Goal: Complete application form

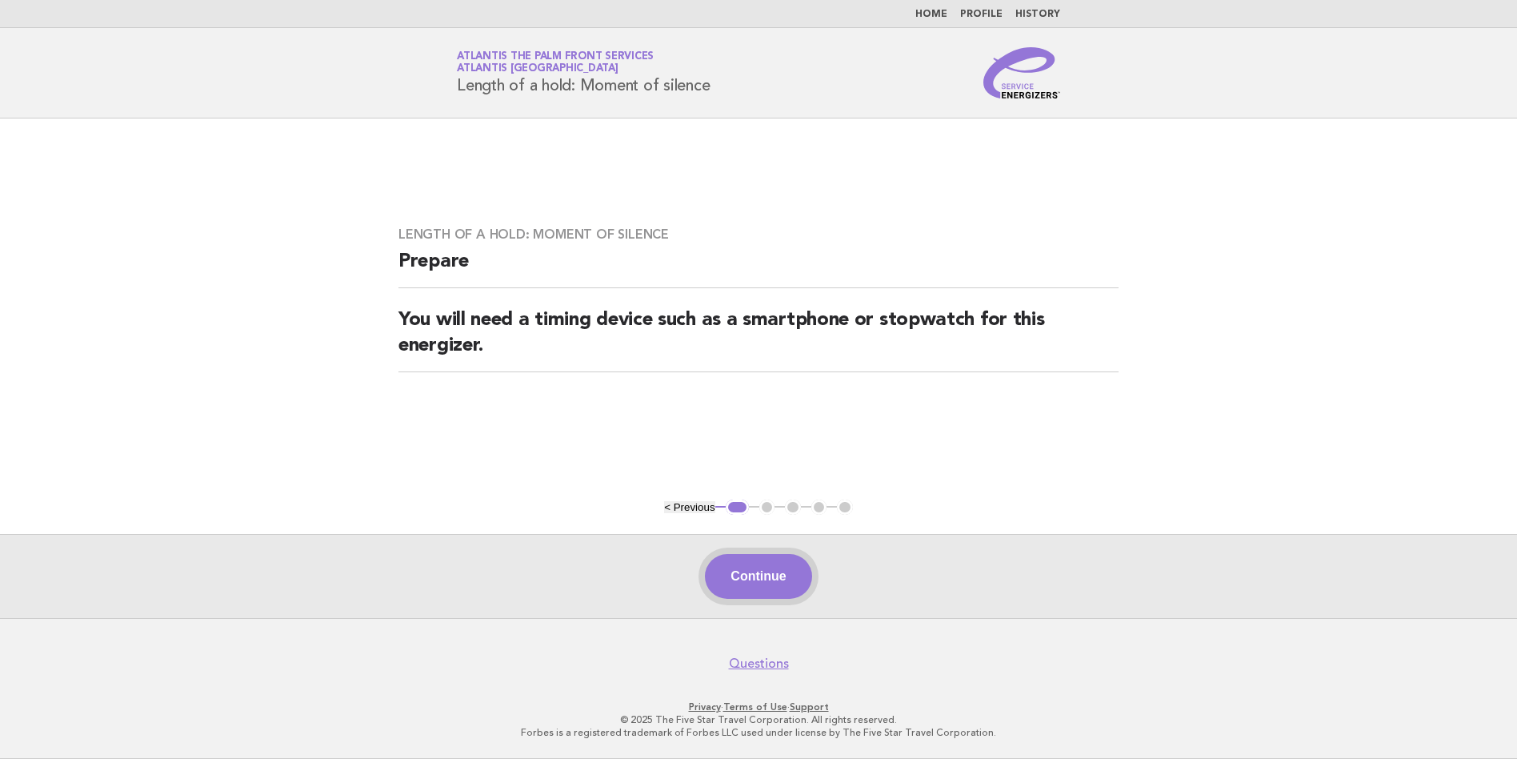
click at [728, 598] on button "Continue" at bounding box center [758, 576] width 106 height 45
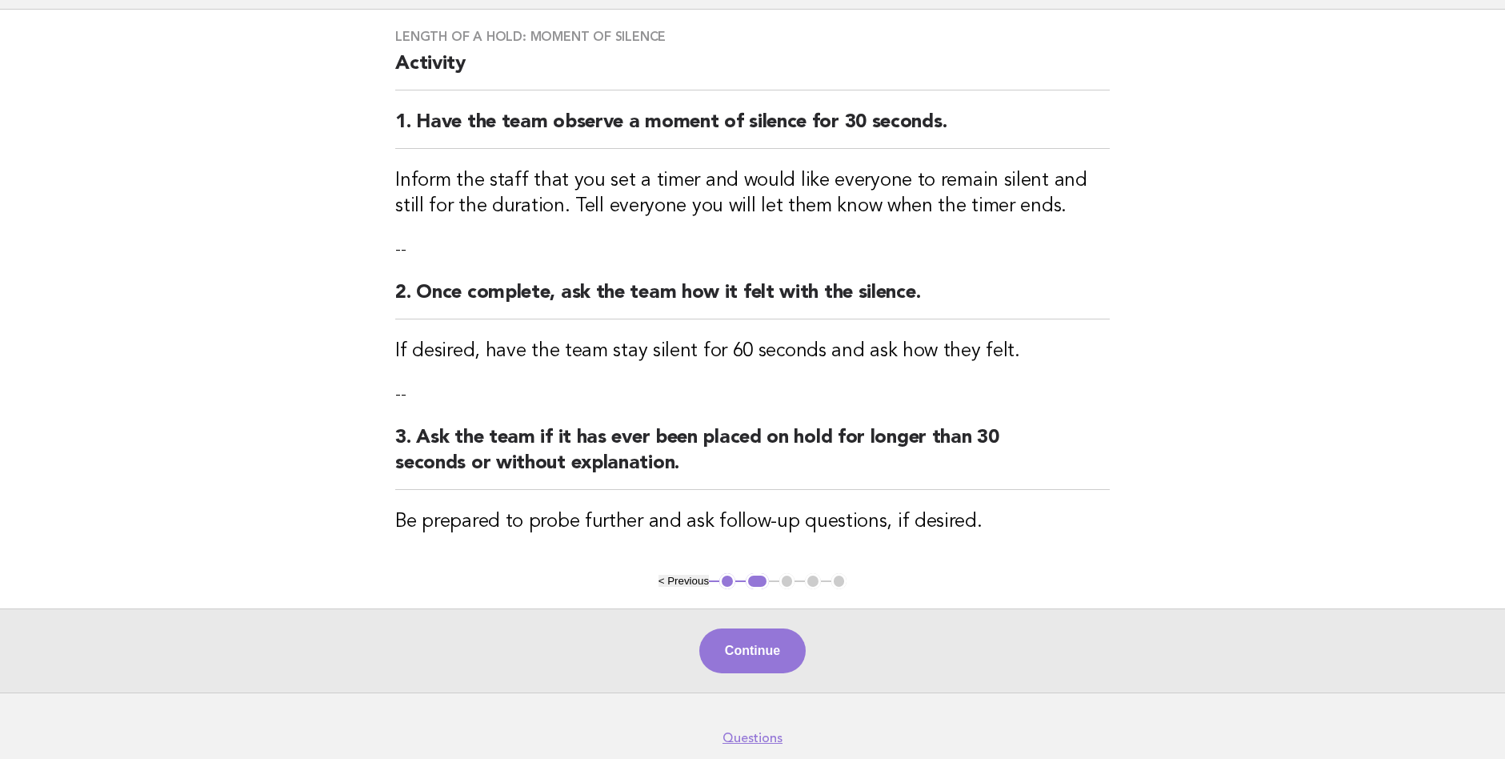
scroll to position [182, 0]
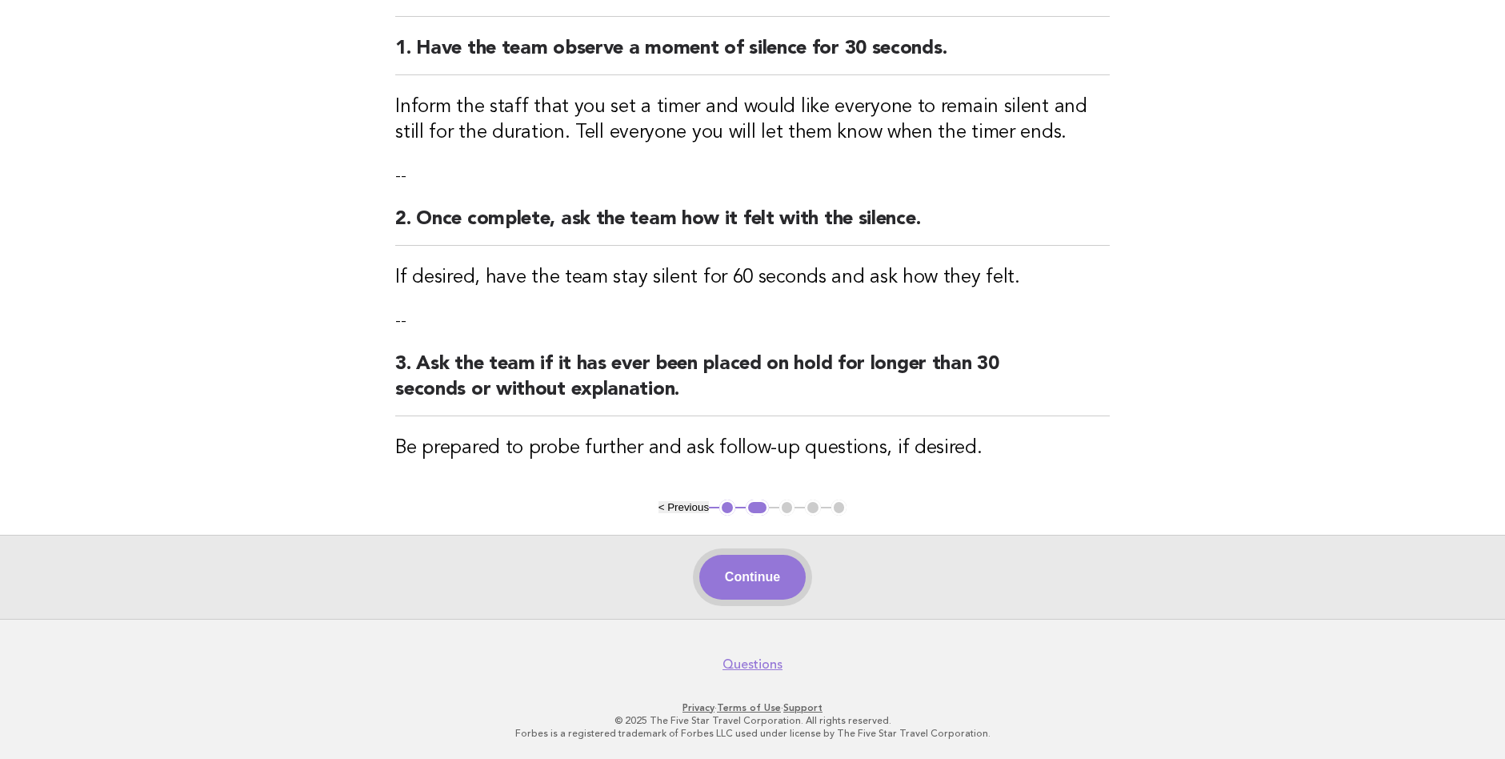
click at [732, 594] on button "Continue" at bounding box center [752, 576] width 106 height 45
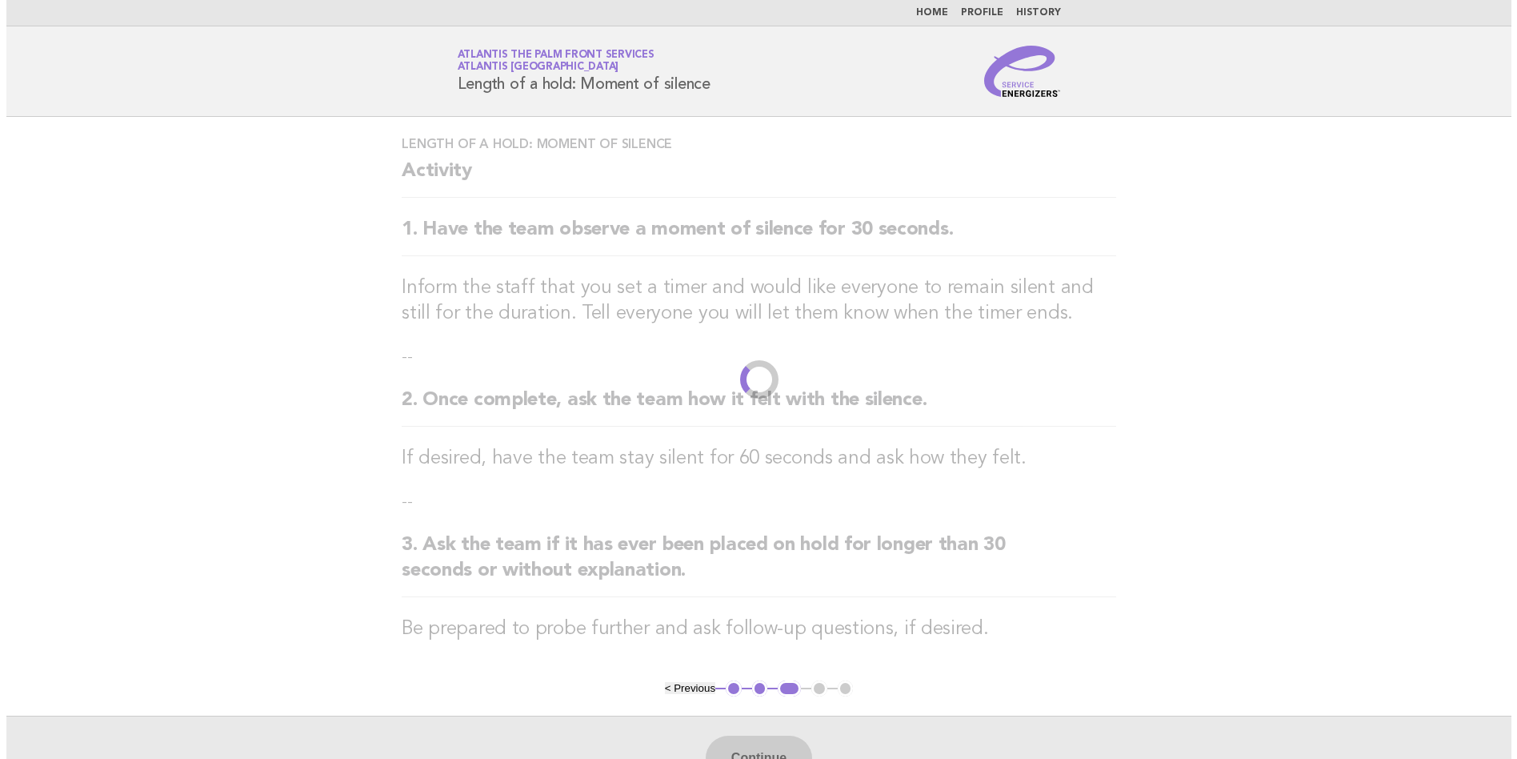
scroll to position [0, 0]
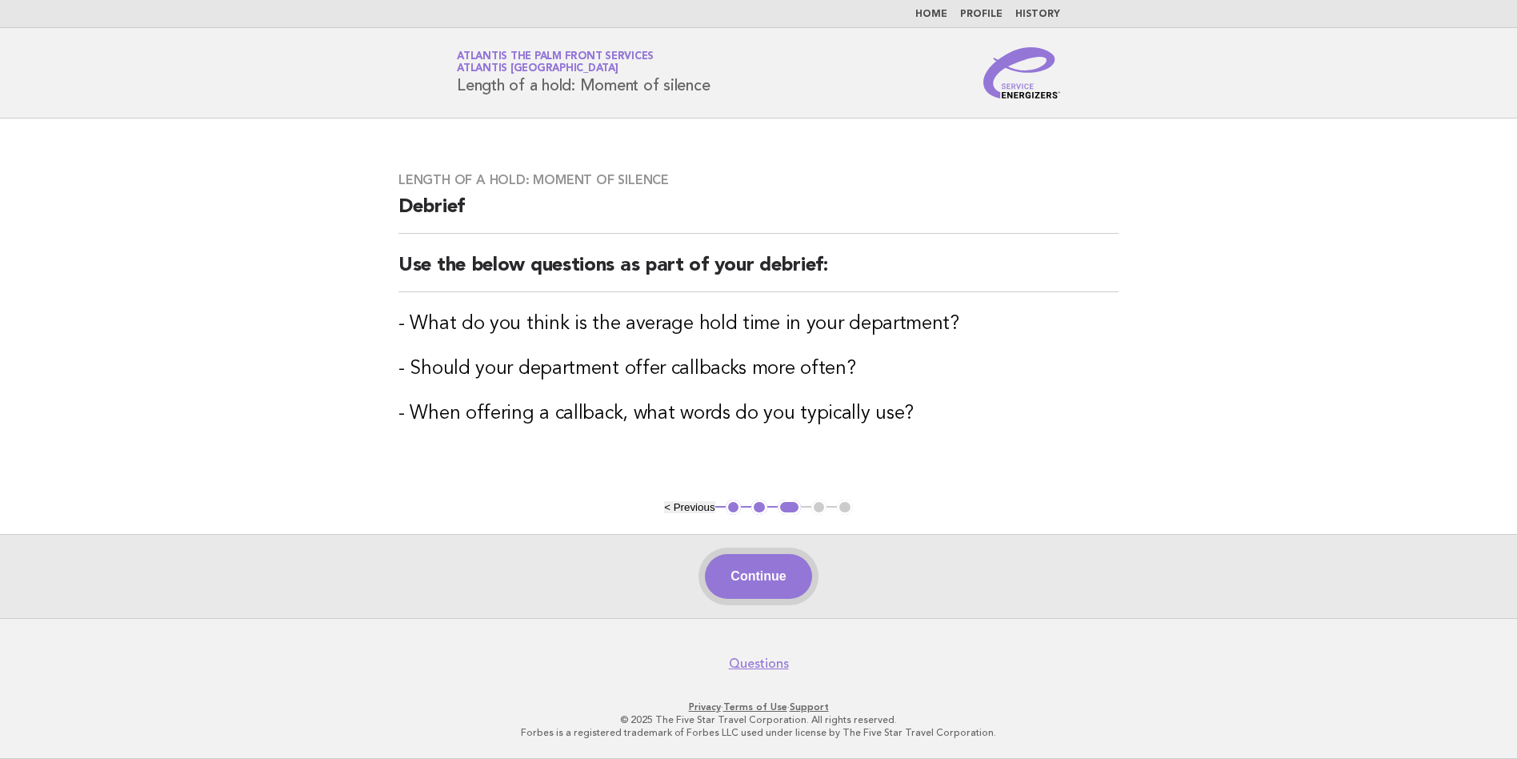
drag, startPoint x: 747, startPoint y: 499, endPoint x: 765, endPoint y: 563, distance: 66.4
click at [765, 563] on button "Continue" at bounding box center [758, 576] width 106 height 45
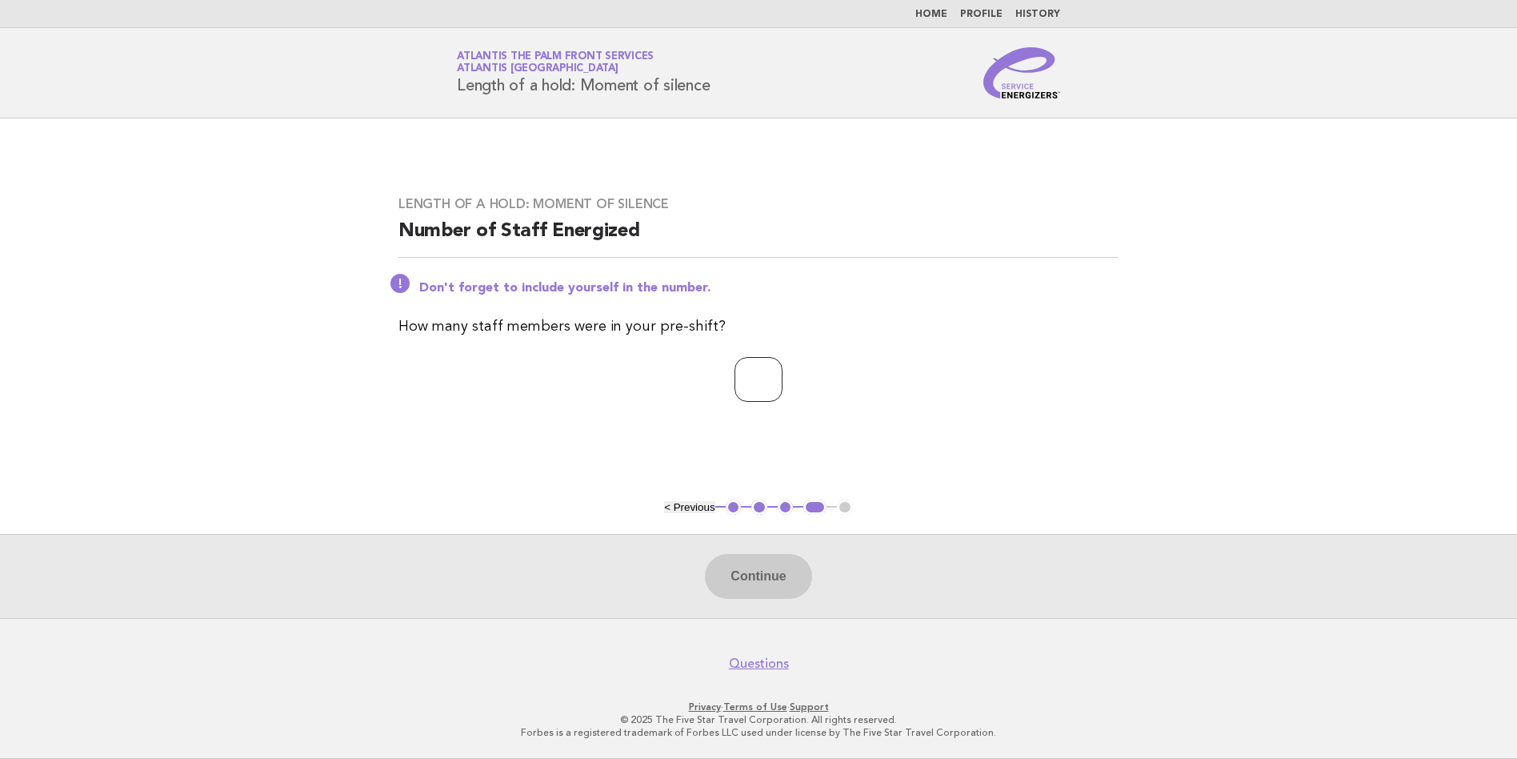
click at [758, 386] on input "number" at bounding box center [759, 379] width 48 height 45
type input "*"
click at [771, 593] on button "Continue" at bounding box center [758, 576] width 106 height 45
